Goal: Complete application form

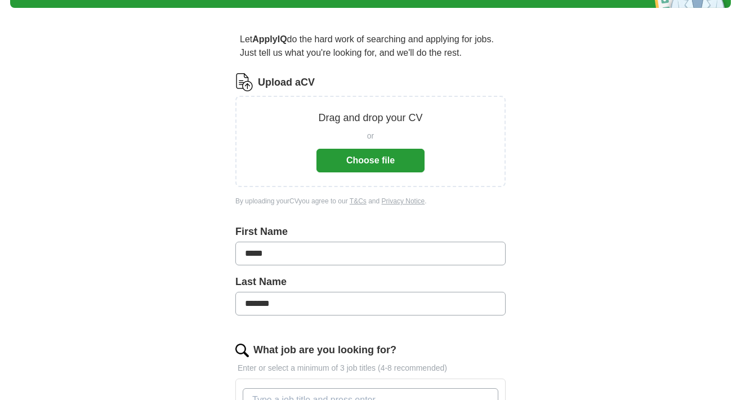
scroll to position [85, 0]
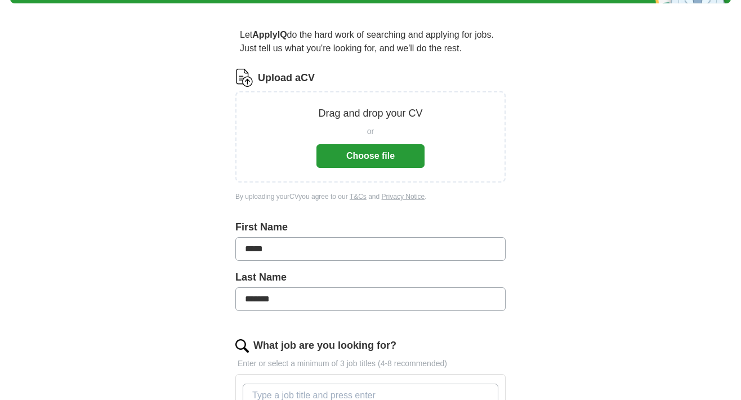
click at [370, 149] on button "Choose file" at bounding box center [370, 156] width 108 height 24
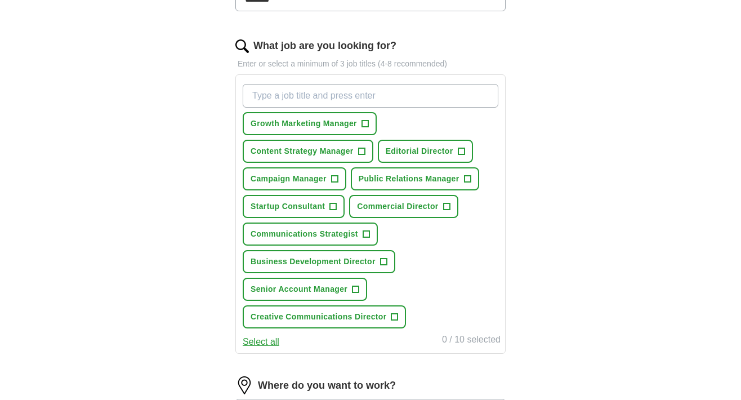
scroll to position [362, 0]
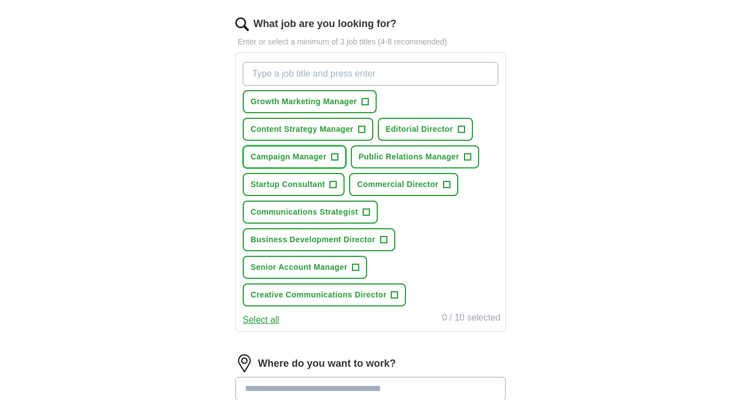
click at [338, 155] on span "+" at bounding box center [334, 157] width 7 height 9
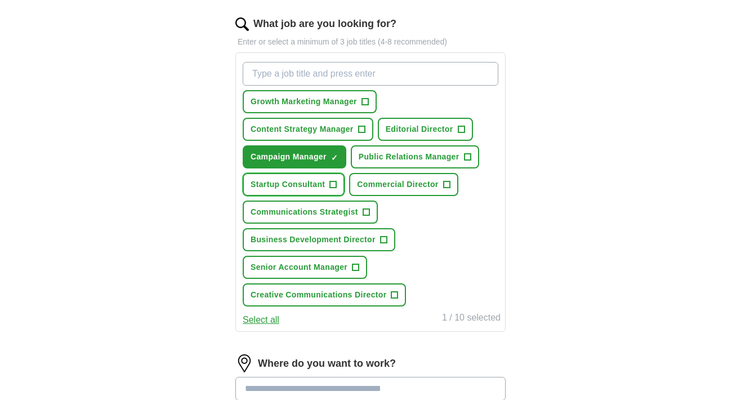
click at [333, 180] on span "+" at bounding box center [333, 184] width 7 height 9
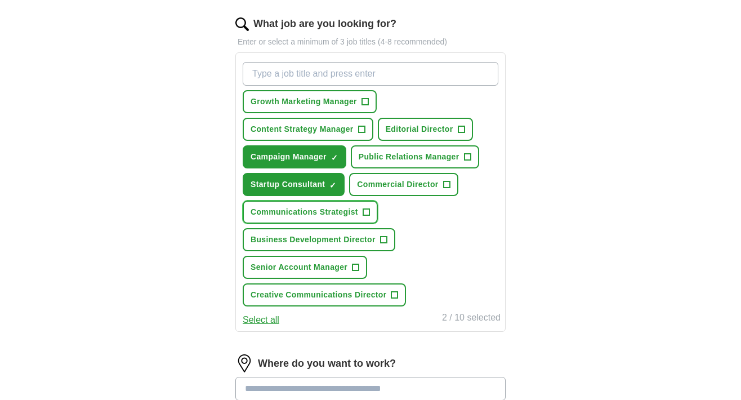
click at [365, 211] on span "+" at bounding box center [365, 212] width 7 height 9
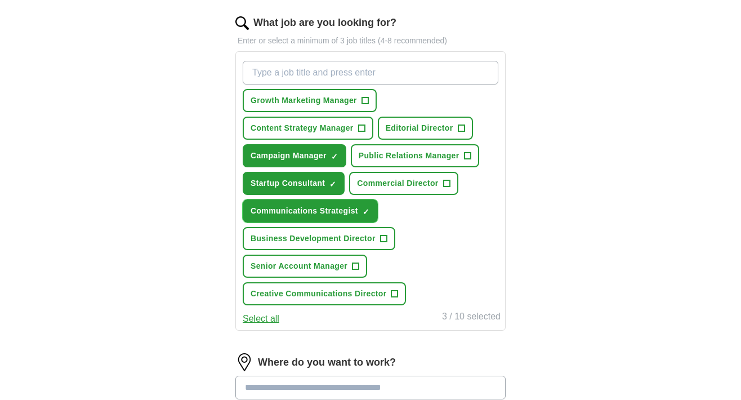
scroll to position [359, 0]
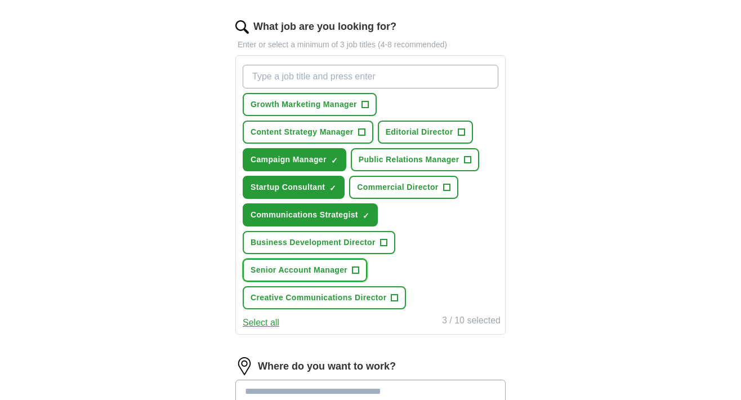
click at [357, 271] on span "+" at bounding box center [355, 270] width 7 height 9
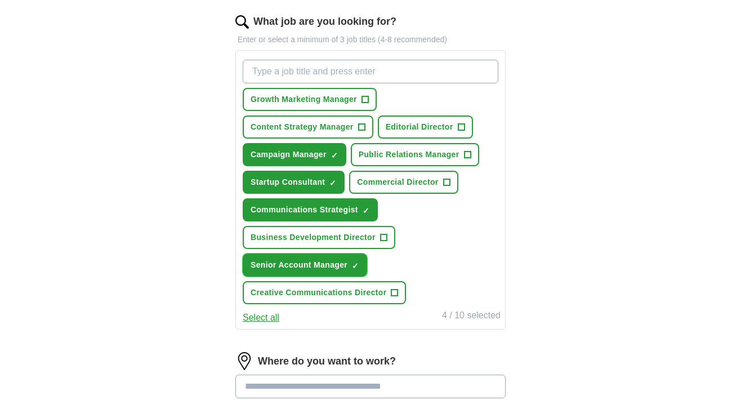
scroll to position [365, 0]
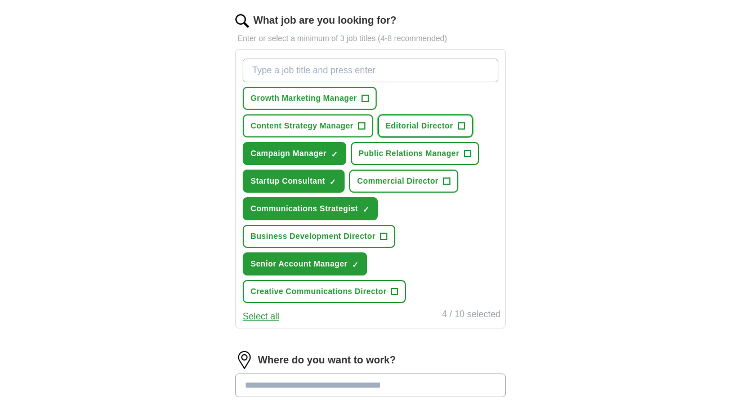
click at [463, 127] on span "+" at bounding box center [461, 126] width 7 height 9
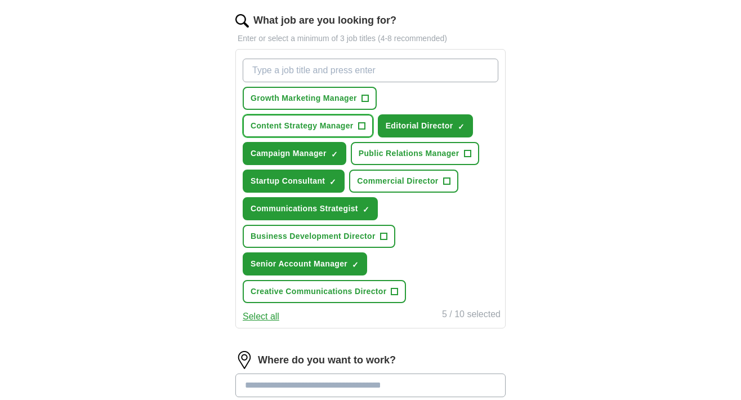
click at [361, 127] on span "+" at bounding box center [361, 126] width 7 height 9
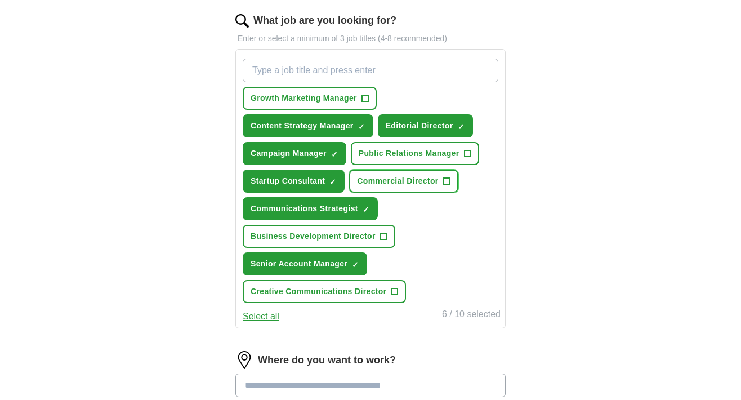
click at [446, 180] on span "+" at bounding box center [446, 181] width 7 height 9
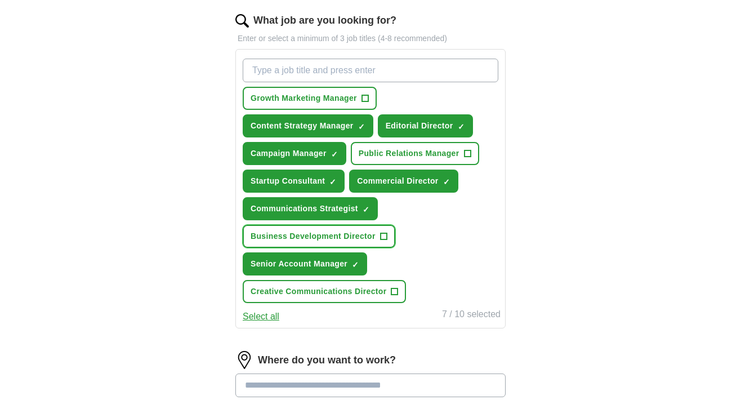
click at [382, 234] on span "+" at bounding box center [383, 236] width 7 height 9
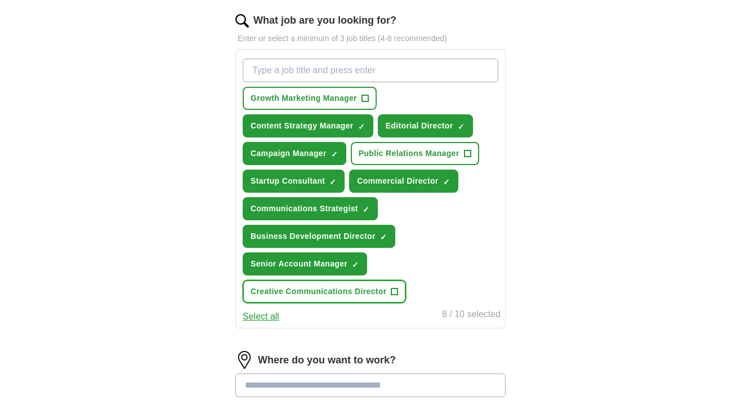
click at [391, 290] on span "+" at bounding box center [394, 291] width 7 height 9
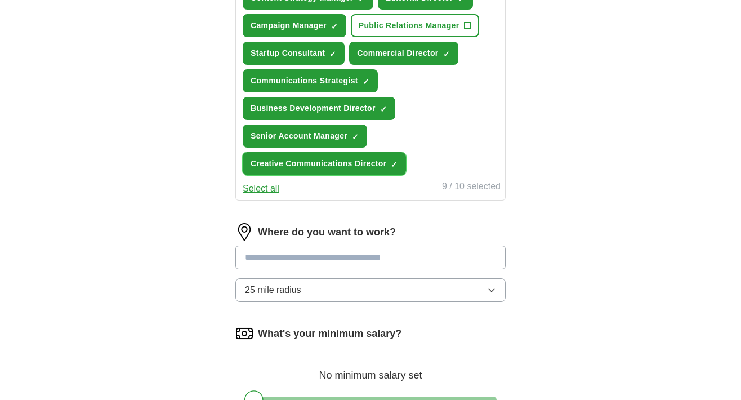
scroll to position [497, 0]
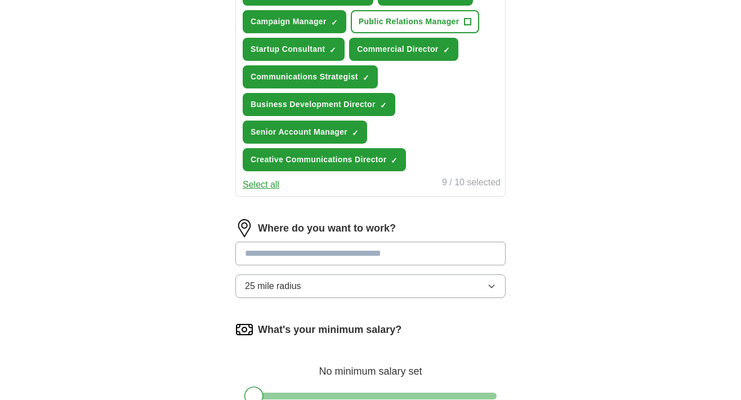
click at [319, 257] on input at bounding box center [370, 253] width 270 height 24
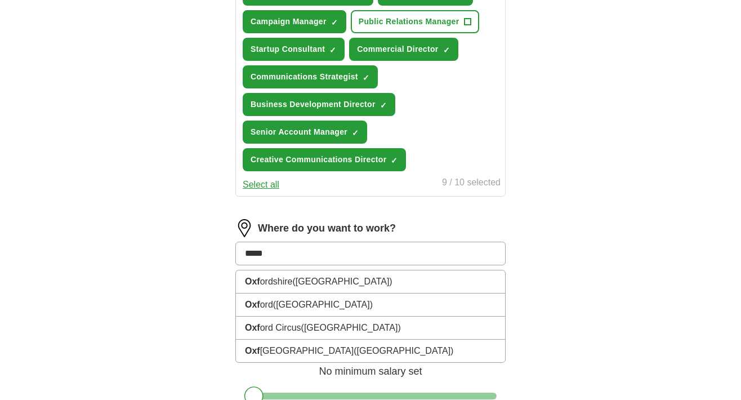
type input "******"
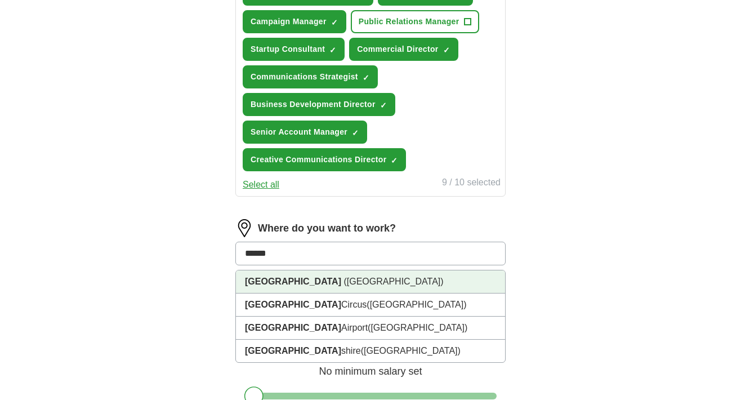
click at [343, 284] on span "([GEOGRAPHIC_DATA])" at bounding box center [393, 281] width 100 height 10
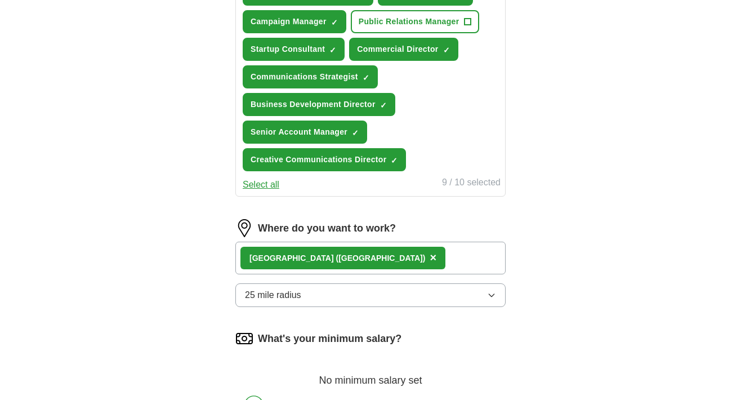
click at [371, 257] on div "[GEOGRAPHIC_DATA] ([GEOGRAPHIC_DATA]) ×" at bounding box center [370, 257] width 270 height 33
click at [368, 258] on div "[GEOGRAPHIC_DATA] ([GEOGRAPHIC_DATA]) ×" at bounding box center [370, 257] width 270 height 33
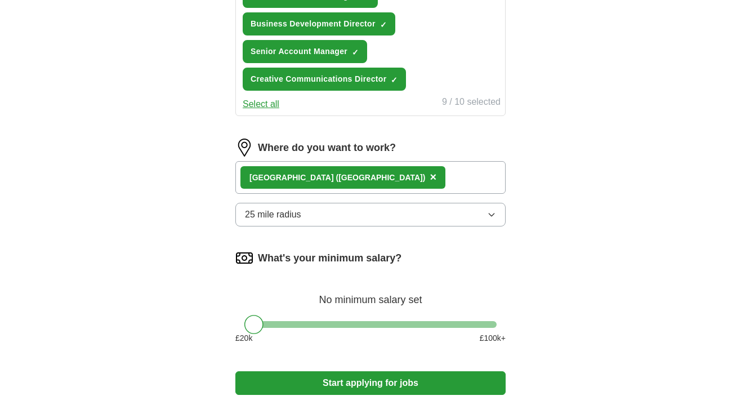
scroll to position [581, 0]
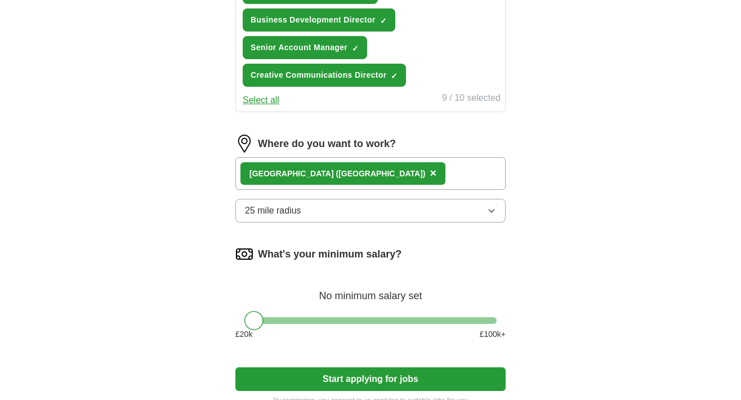
click at [495, 209] on icon "button" at bounding box center [491, 210] width 9 height 9
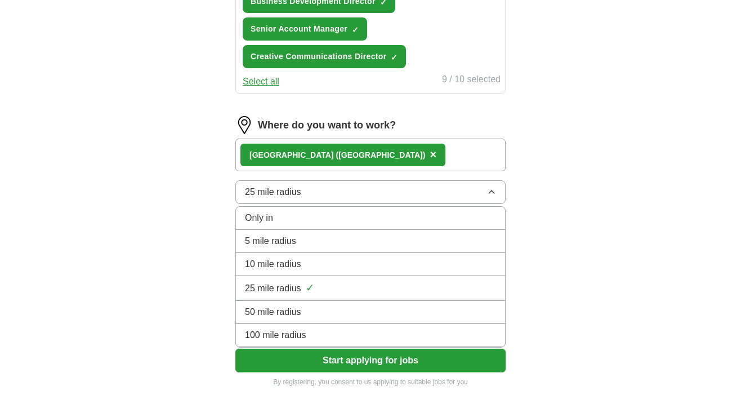
scroll to position [606, 0]
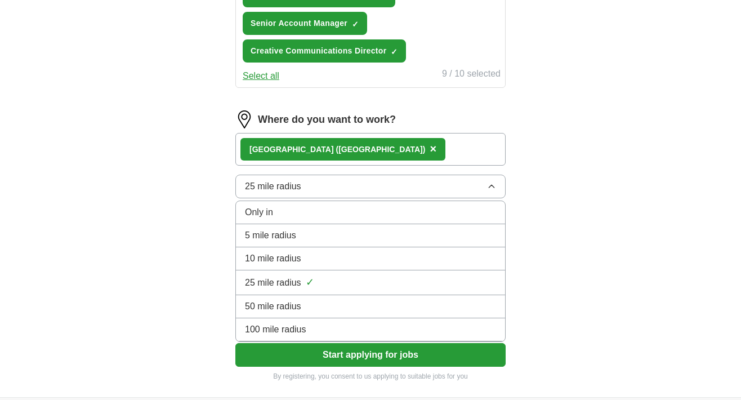
click at [298, 303] on span "50 mile radius" at bounding box center [273, 306] width 56 height 14
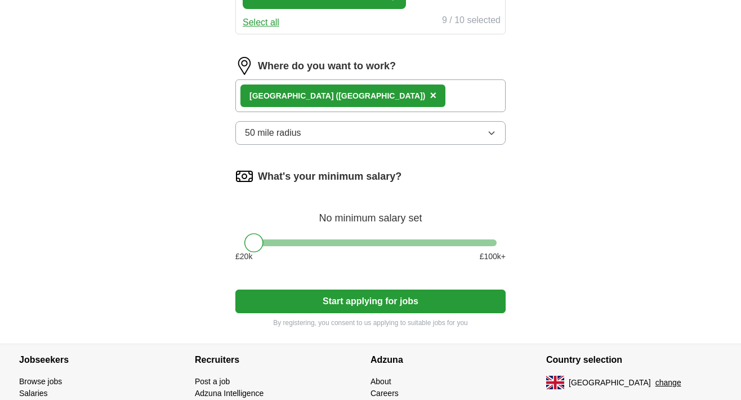
scroll to position [661, 0]
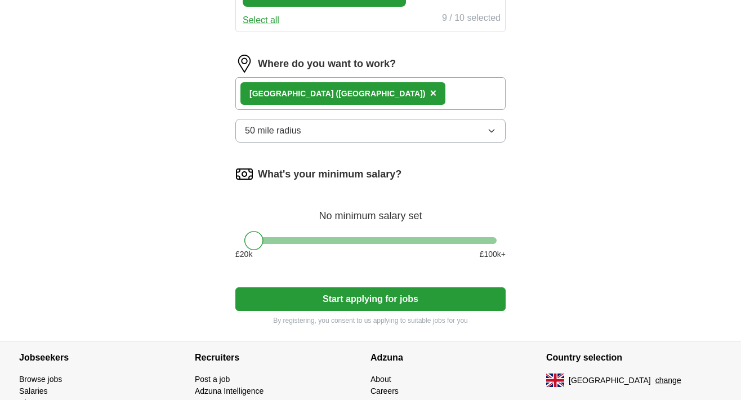
click at [341, 237] on div at bounding box center [370, 240] width 252 height 7
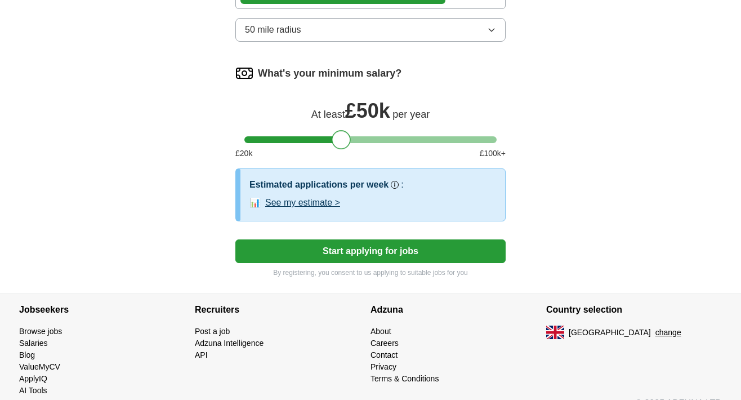
scroll to position [770, 0]
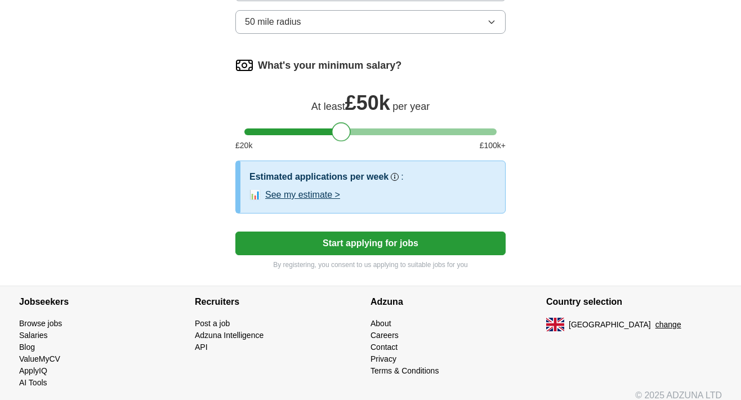
click at [371, 247] on button "Start applying for jobs" at bounding box center [370, 243] width 270 height 24
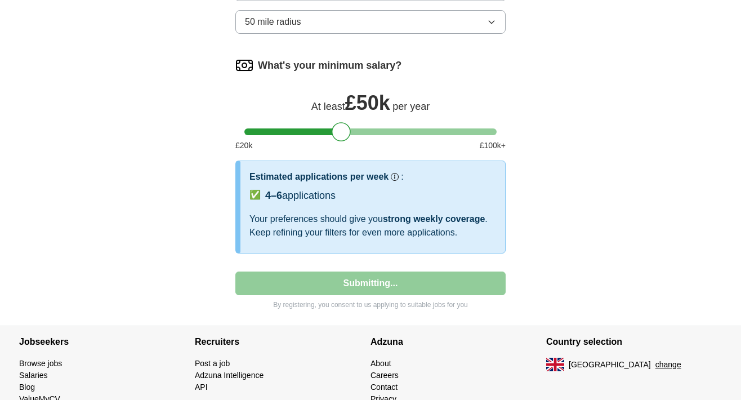
select select "**"
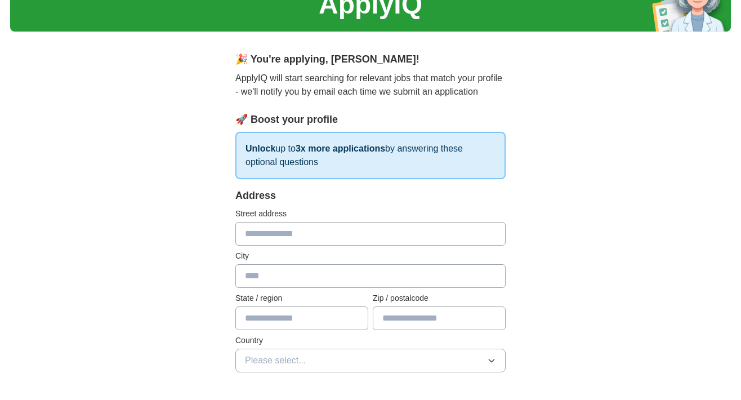
scroll to position [58, 0]
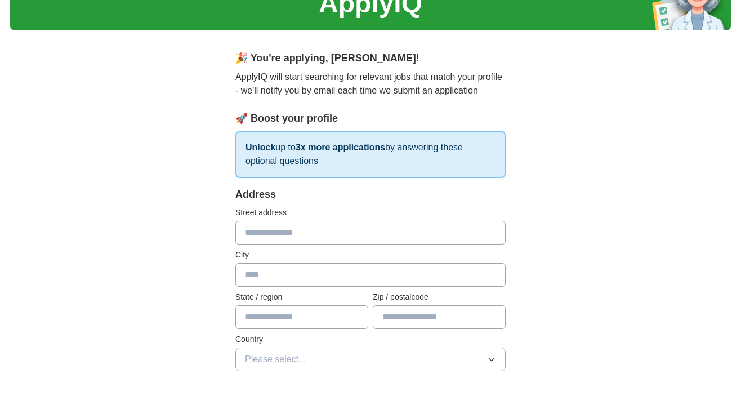
click at [315, 233] on input "text" at bounding box center [370, 233] width 270 height 24
type input "*********"
type input "**********"
type input "*********"
type input "********"
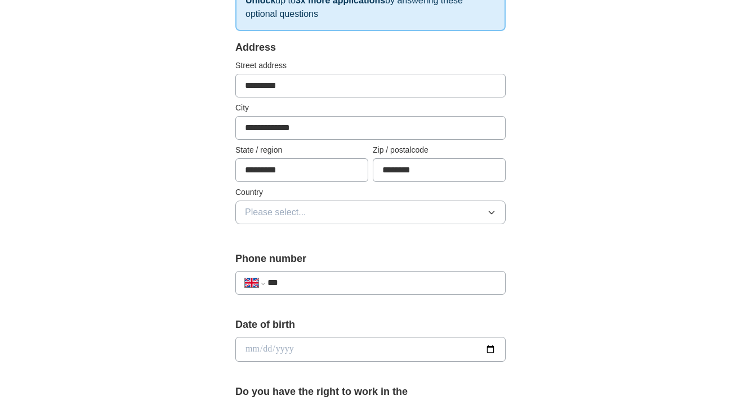
scroll to position [209, 0]
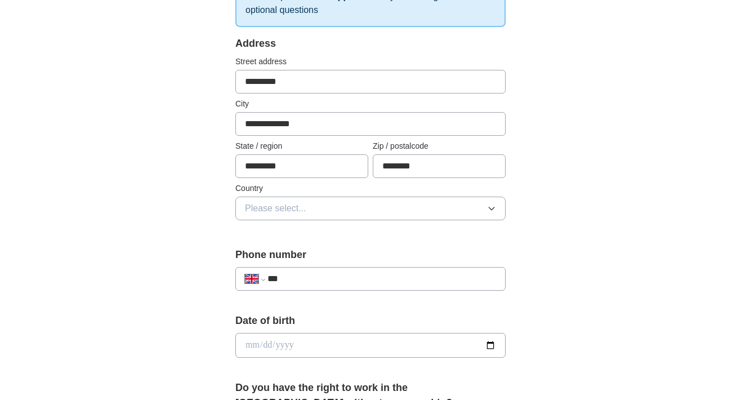
click at [307, 205] on button "Please select..." at bounding box center [370, 208] width 270 height 24
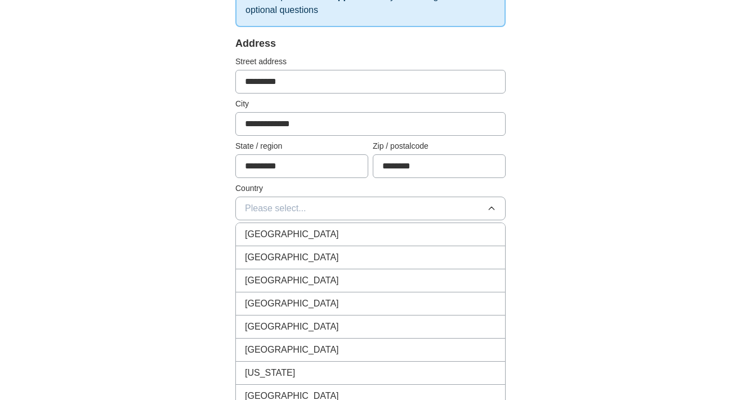
click at [290, 229] on span "[GEOGRAPHIC_DATA]" at bounding box center [292, 234] width 94 height 14
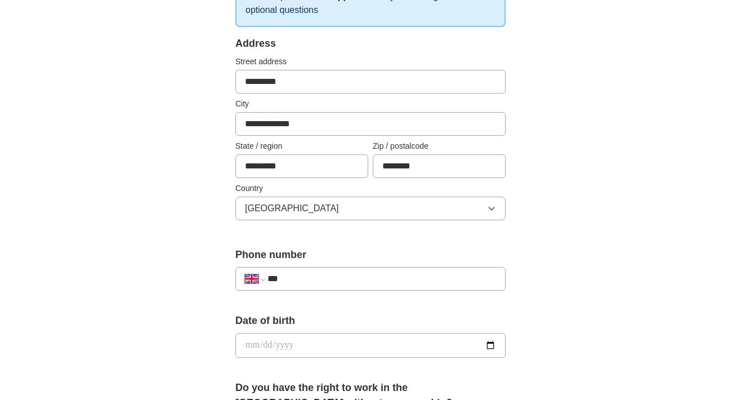
click at [294, 281] on input "***" at bounding box center [381, 279] width 229 height 14
type input "**********"
click at [264, 345] on input "date" at bounding box center [370, 345] width 270 height 25
type input "**********"
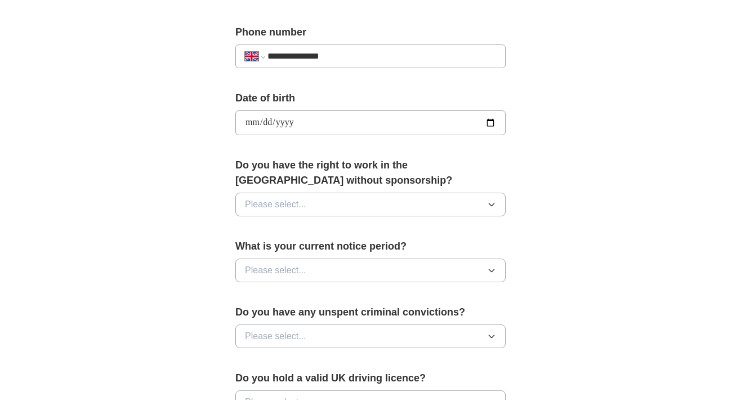
scroll to position [442, 0]
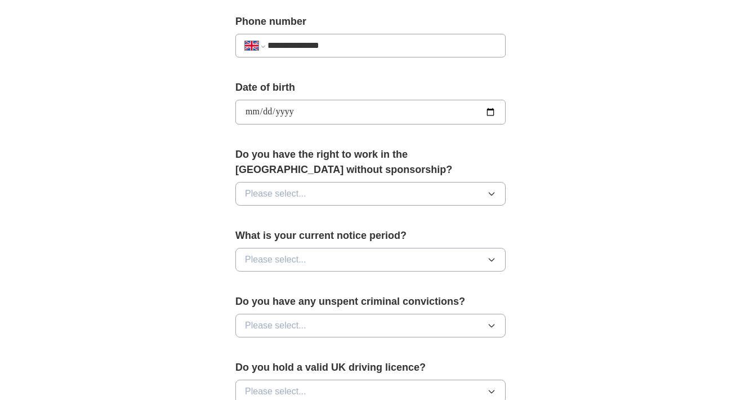
click at [374, 196] on button "Please select..." at bounding box center [370, 194] width 270 height 24
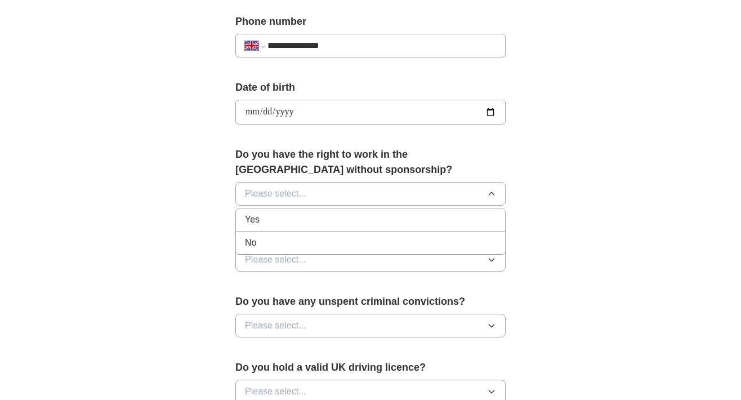
click at [271, 226] on div "Yes" at bounding box center [370, 220] width 251 height 14
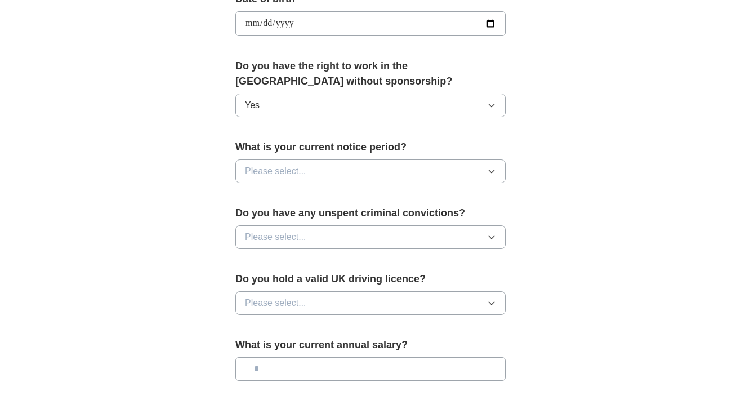
scroll to position [540, 0]
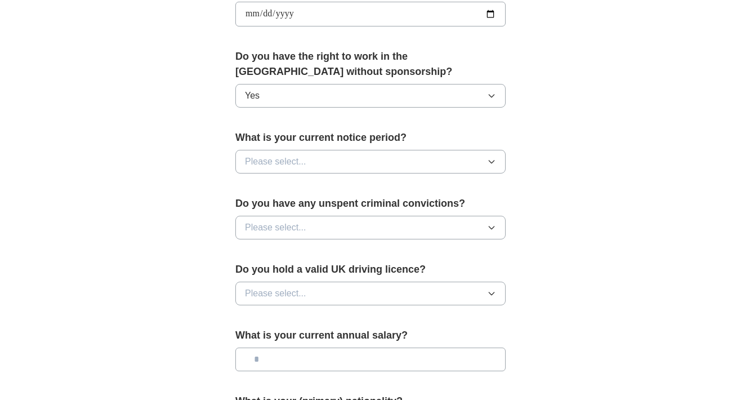
click at [370, 159] on button "Please select..." at bounding box center [370, 162] width 270 height 24
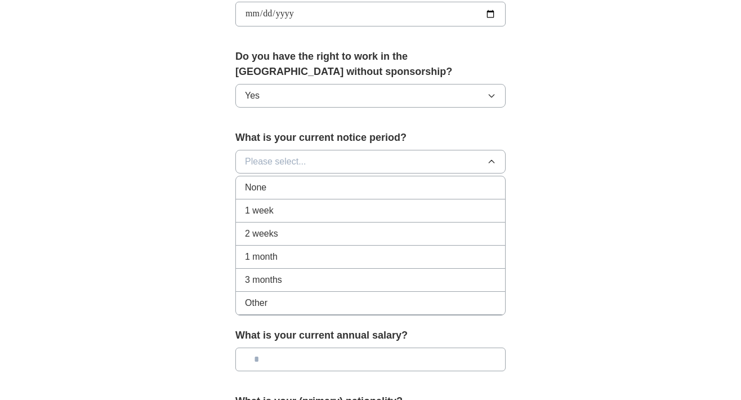
click at [266, 208] on span "1 week" at bounding box center [259, 211] width 29 height 14
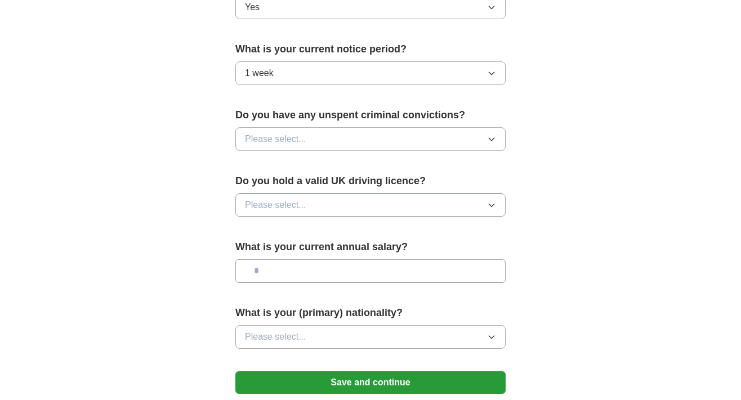
scroll to position [642, 0]
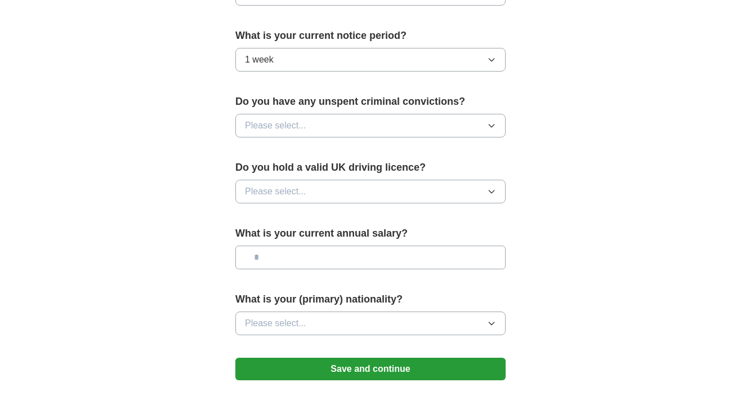
click at [388, 128] on button "Please select..." at bounding box center [370, 126] width 270 height 24
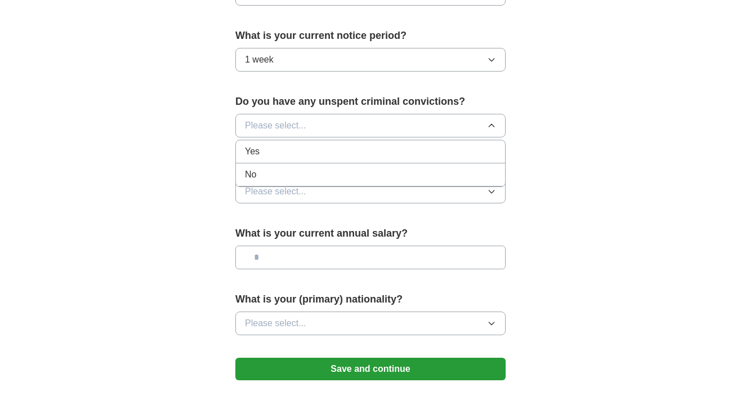
click at [283, 175] on div "No" at bounding box center [370, 175] width 251 height 14
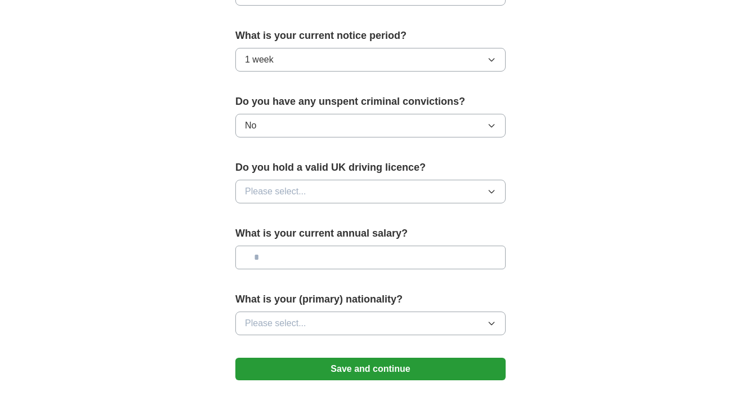
click at [341, 189] on button "Please select..." at bounding box center [370, 192] width 270 height 24
click at [268, 217] on div "Yes" at bounding box center [370, 217] width 251 height 14
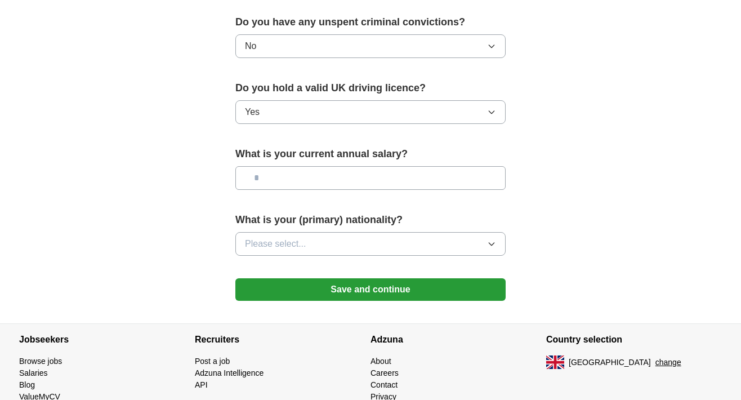
scroll to position [729, 0]
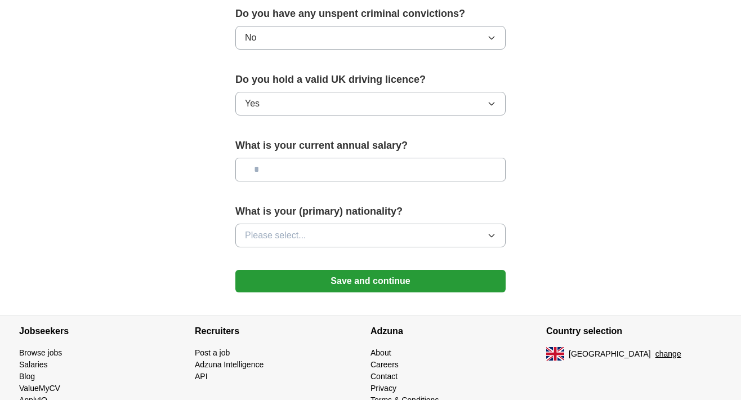
click at [297, 172] on input "text" at bounding box center [370, 170] width 270 height 24
type input "*******"
click at [442, 238] on button "Please select..." at bounding box center [370, 235] width 270 height 24
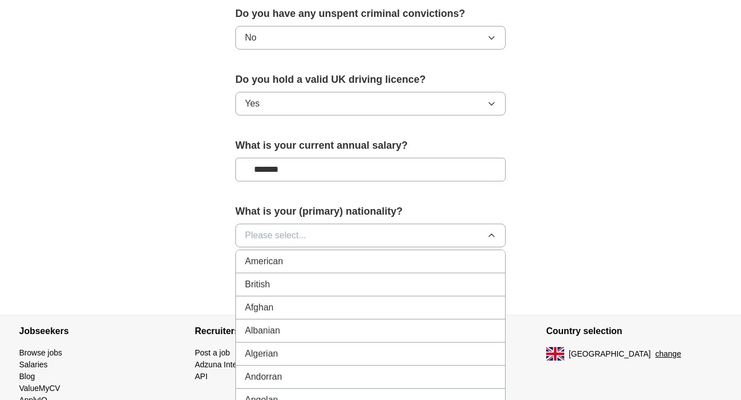
click at [311, 288] on div "British" at bounding box center [370, 284] width 251 height 14
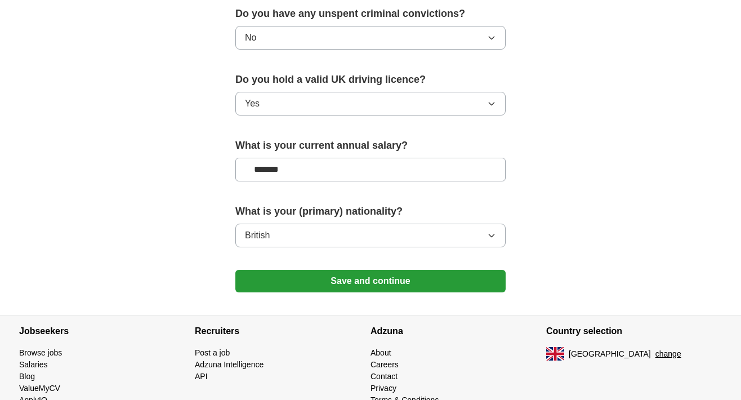
click at [374, 281] on button "Save and continue" at bounding box center [370, 281] width 270 height 23
